Goal: Task Accomplishment & Management: Use online tool/utility

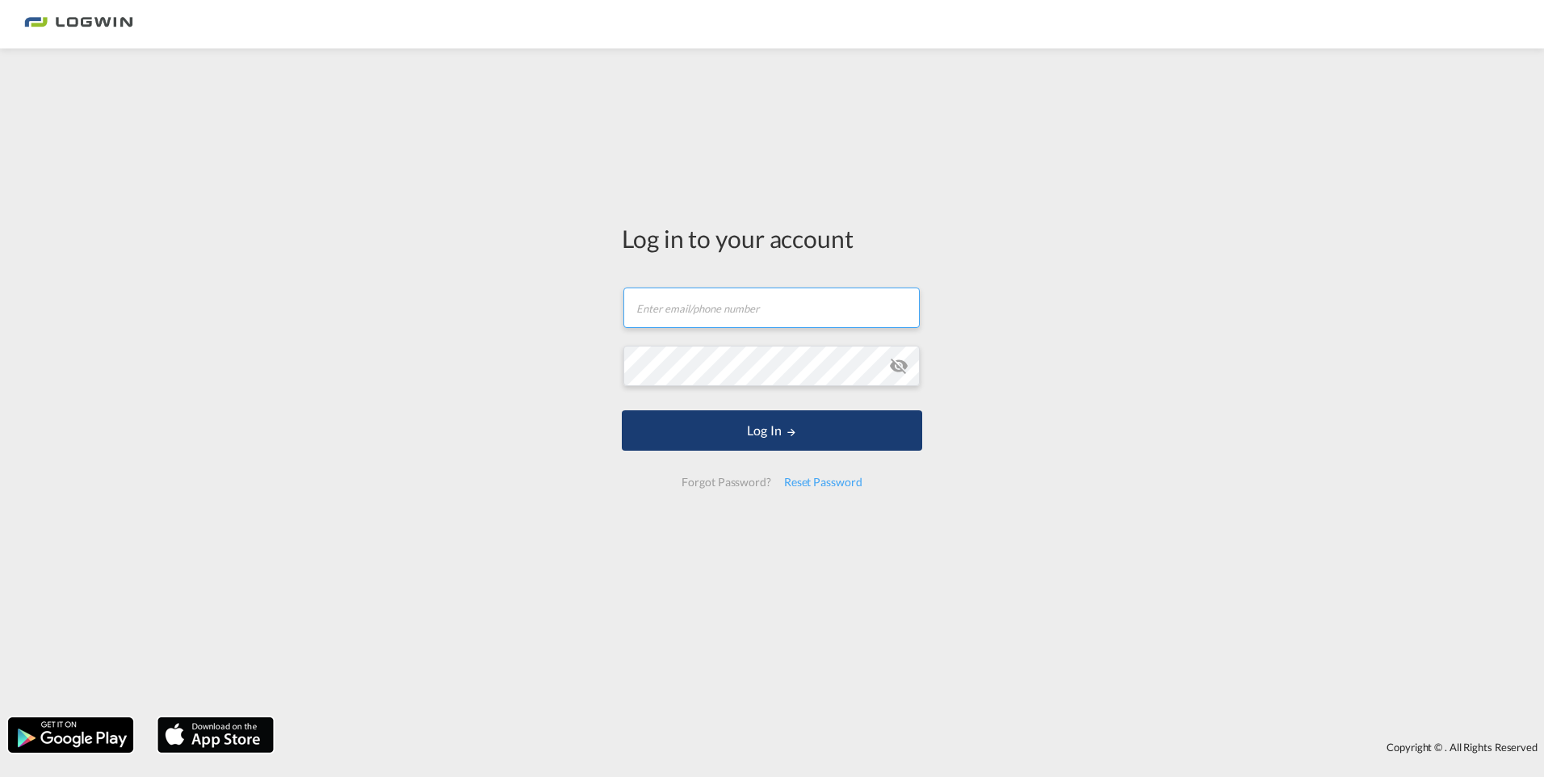
type input "[PERSON_NAME][EMAIL_ADDRESS][PERSON_NAME][DOMAIN_NAME]"
click at [744, 425] on button "Log In" at bounding box center [772, 430] width 300 height 40
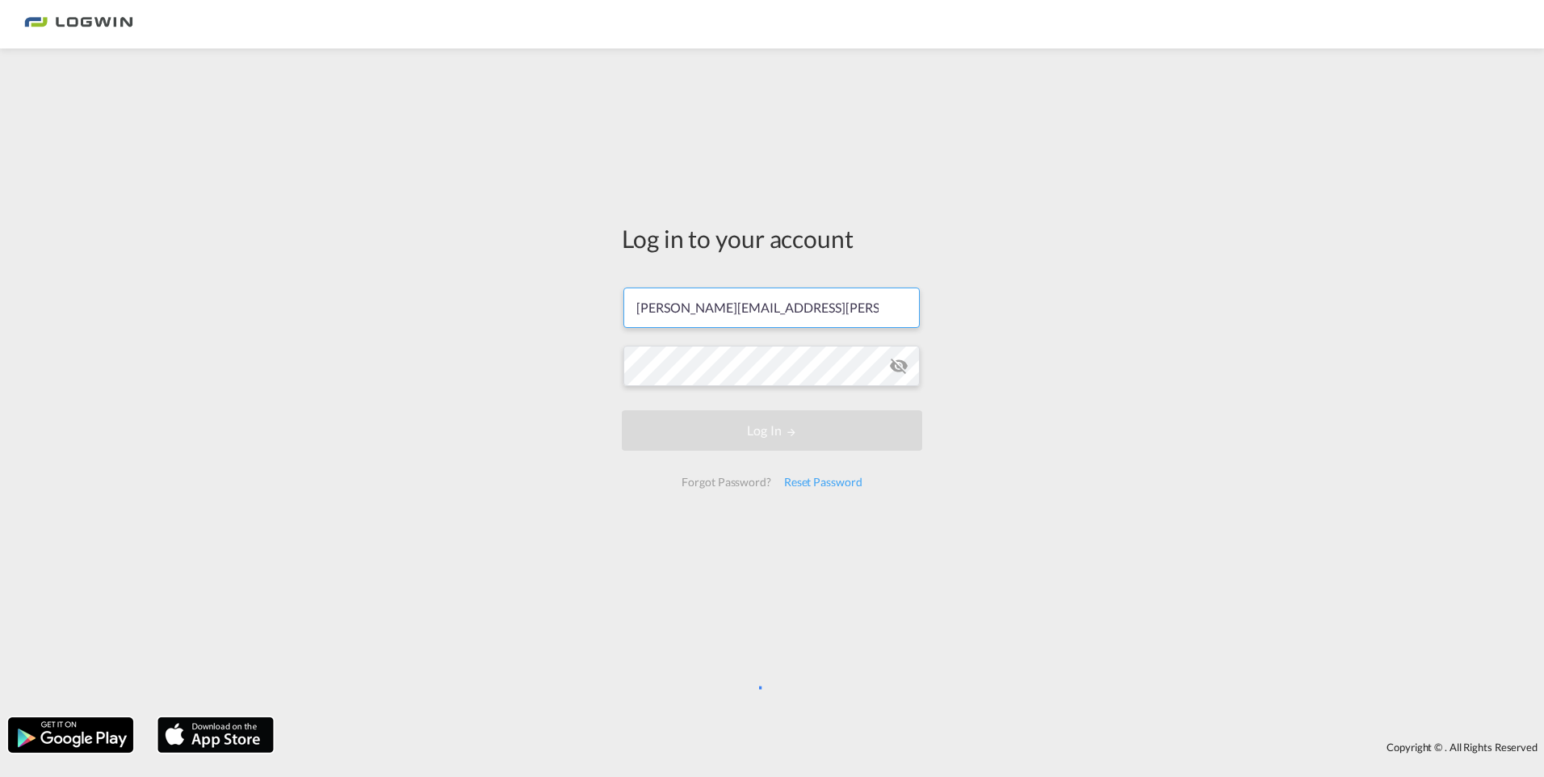
scroll to position [0, 19]
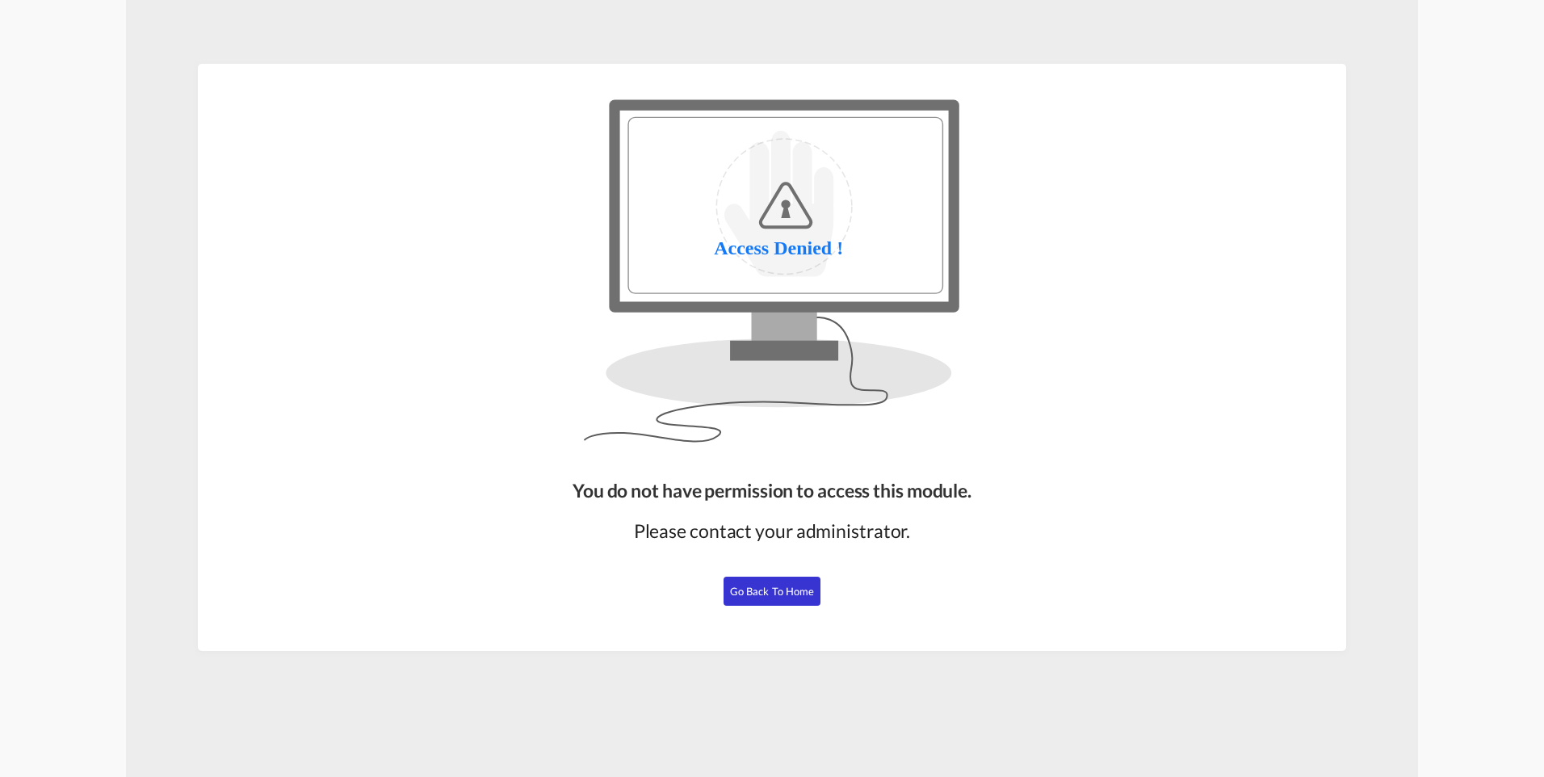
click at [752, 597] on button "Go Back to Home" at bounding box center [771, 590] width 97 height 29
